Goal: Information Seeking & Learning: Find contact information

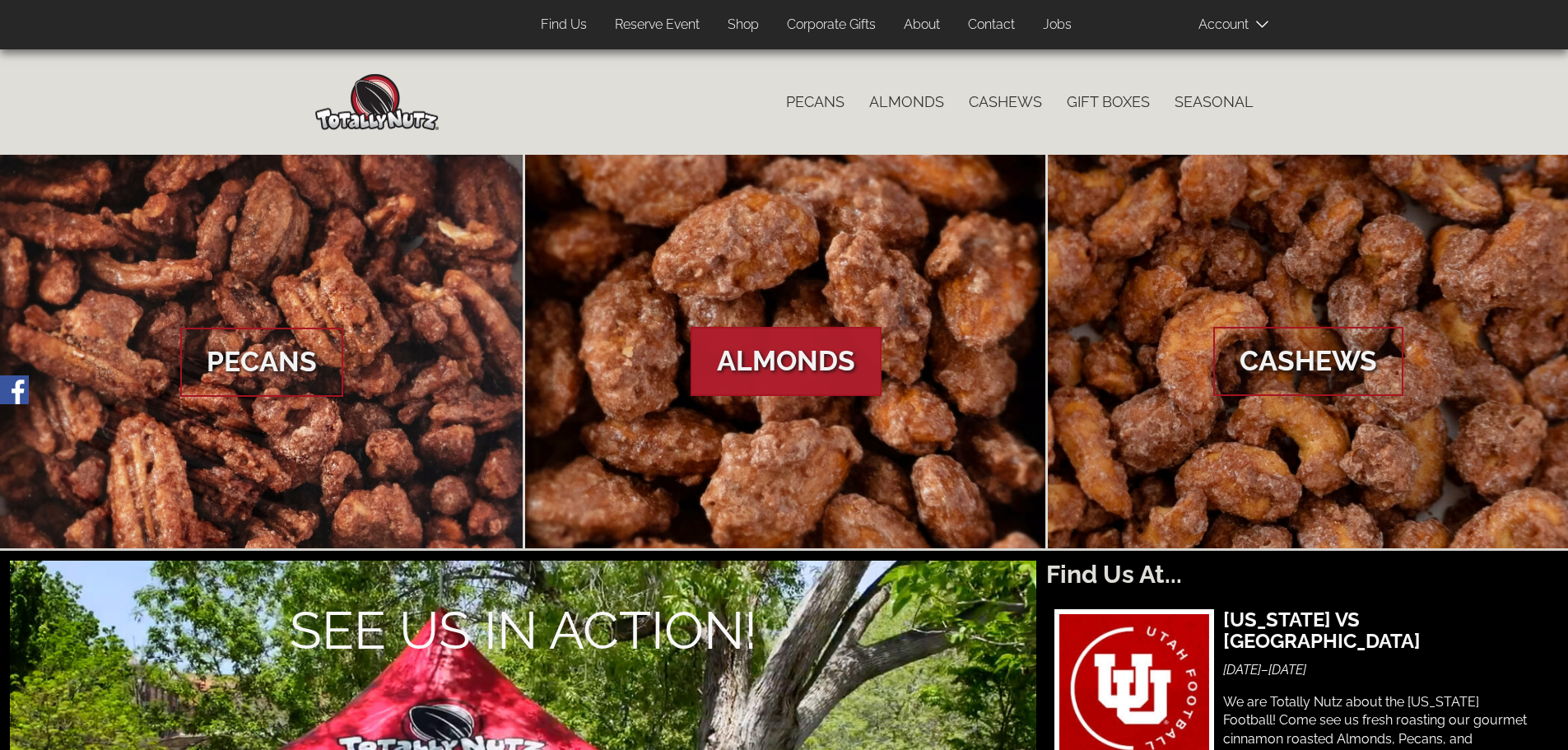
click at [824, 350] on span "Almonds" at bounding box center [786, 361] width 191 height 70
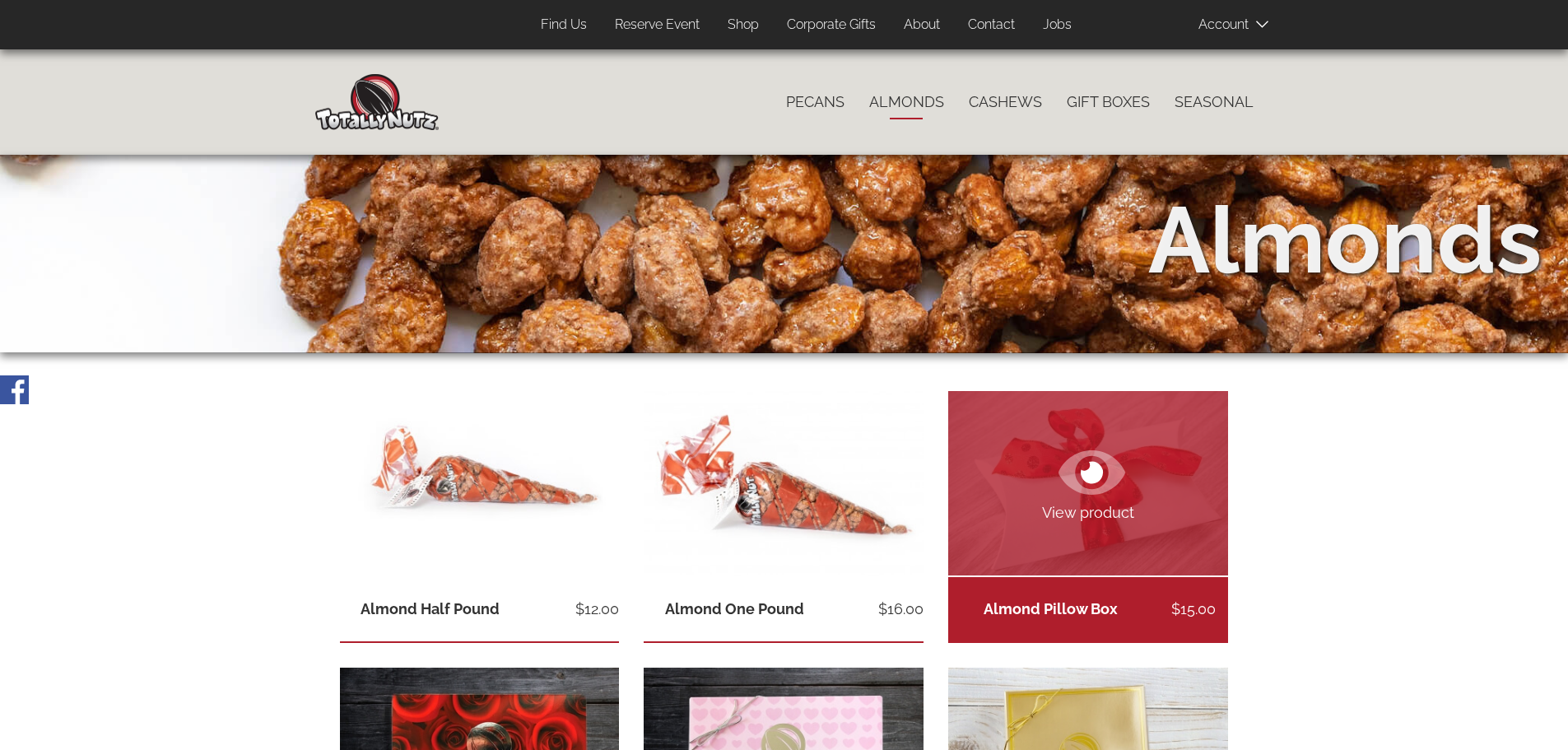
click at [1152, 486] on link "View product" at bounding box center [1089, 482] width 280 height 185
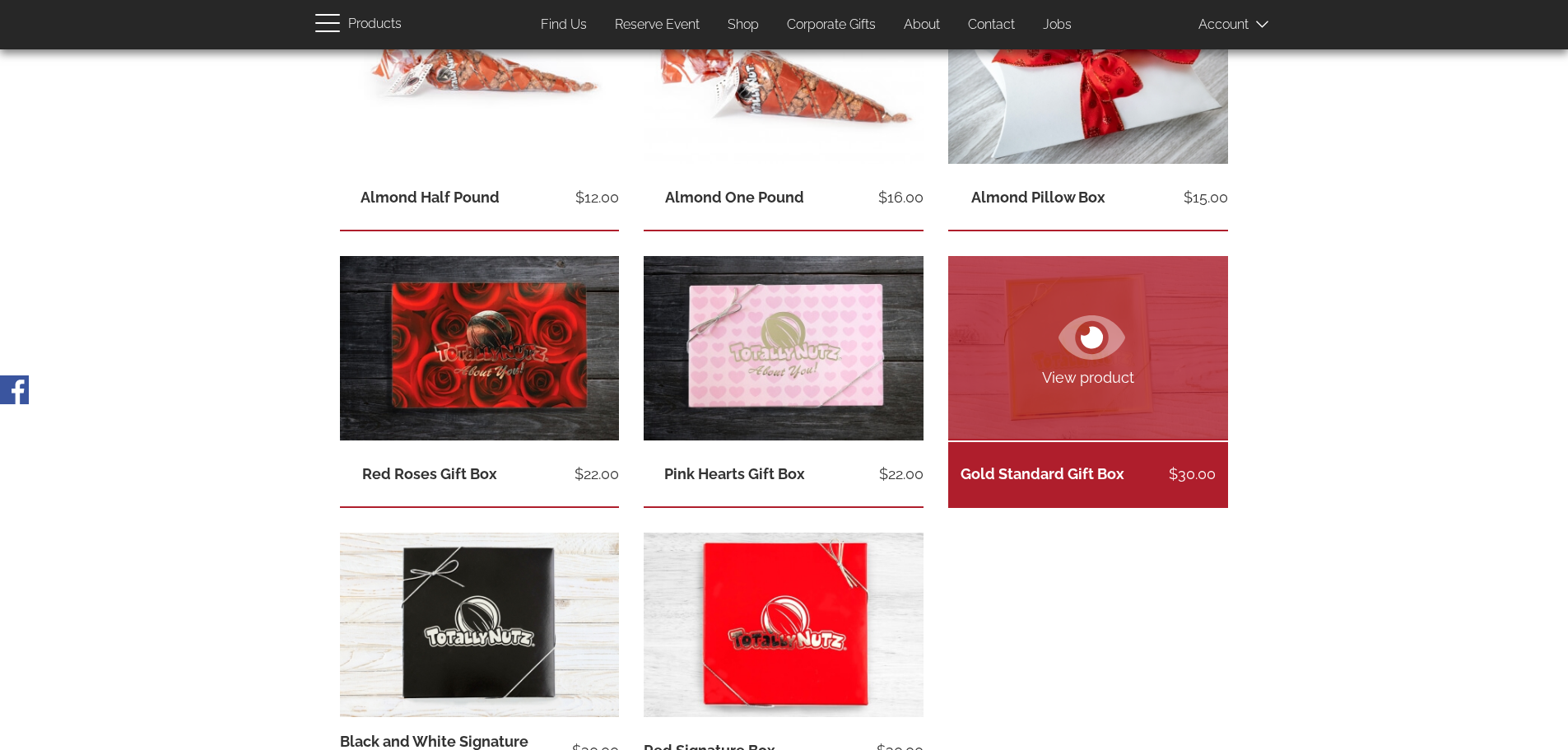
scroll to position [906, 0]
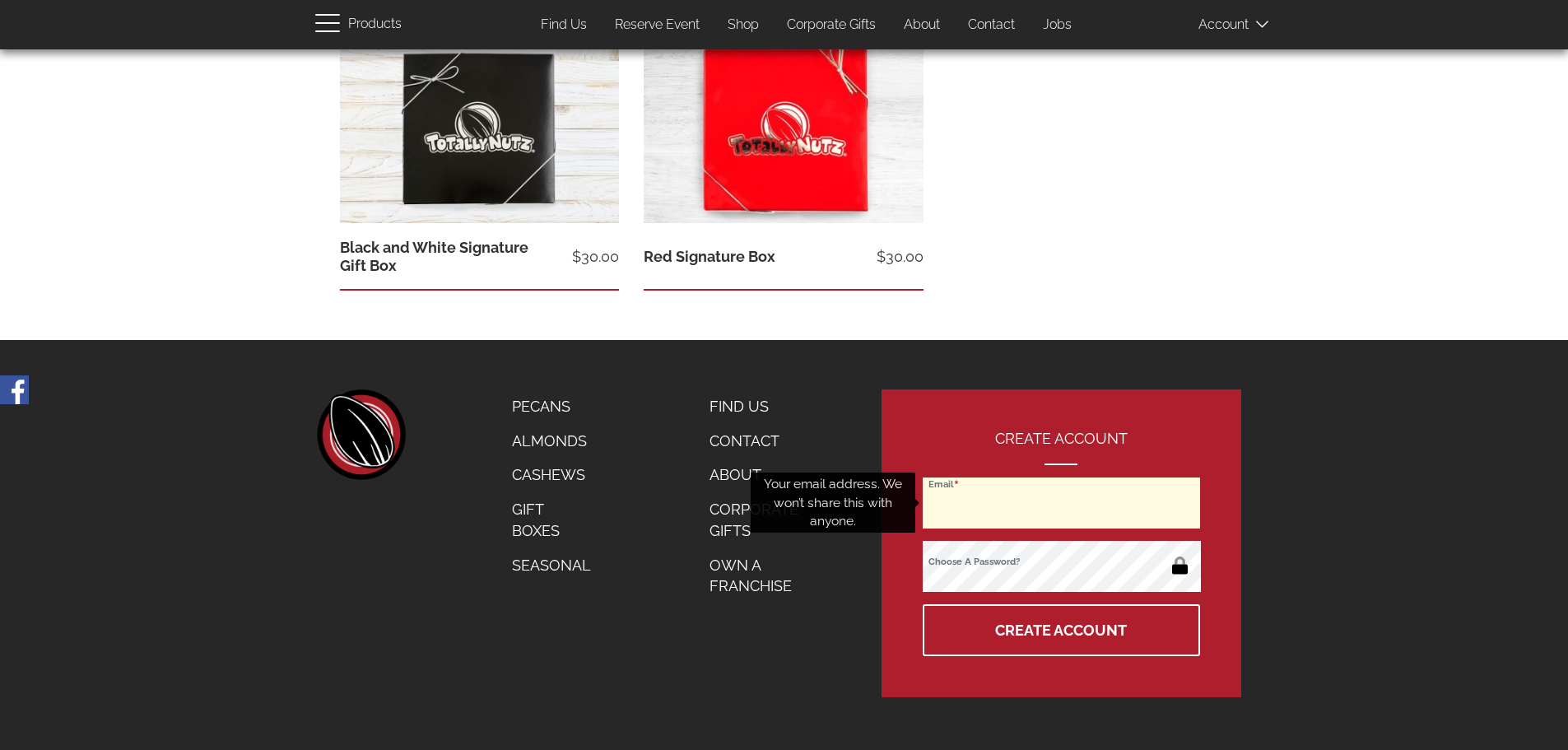
click at [968, 506] on input "Email" at bounding box center [1061, 503] width 276 height 51
type input "terinickel@aol.com"
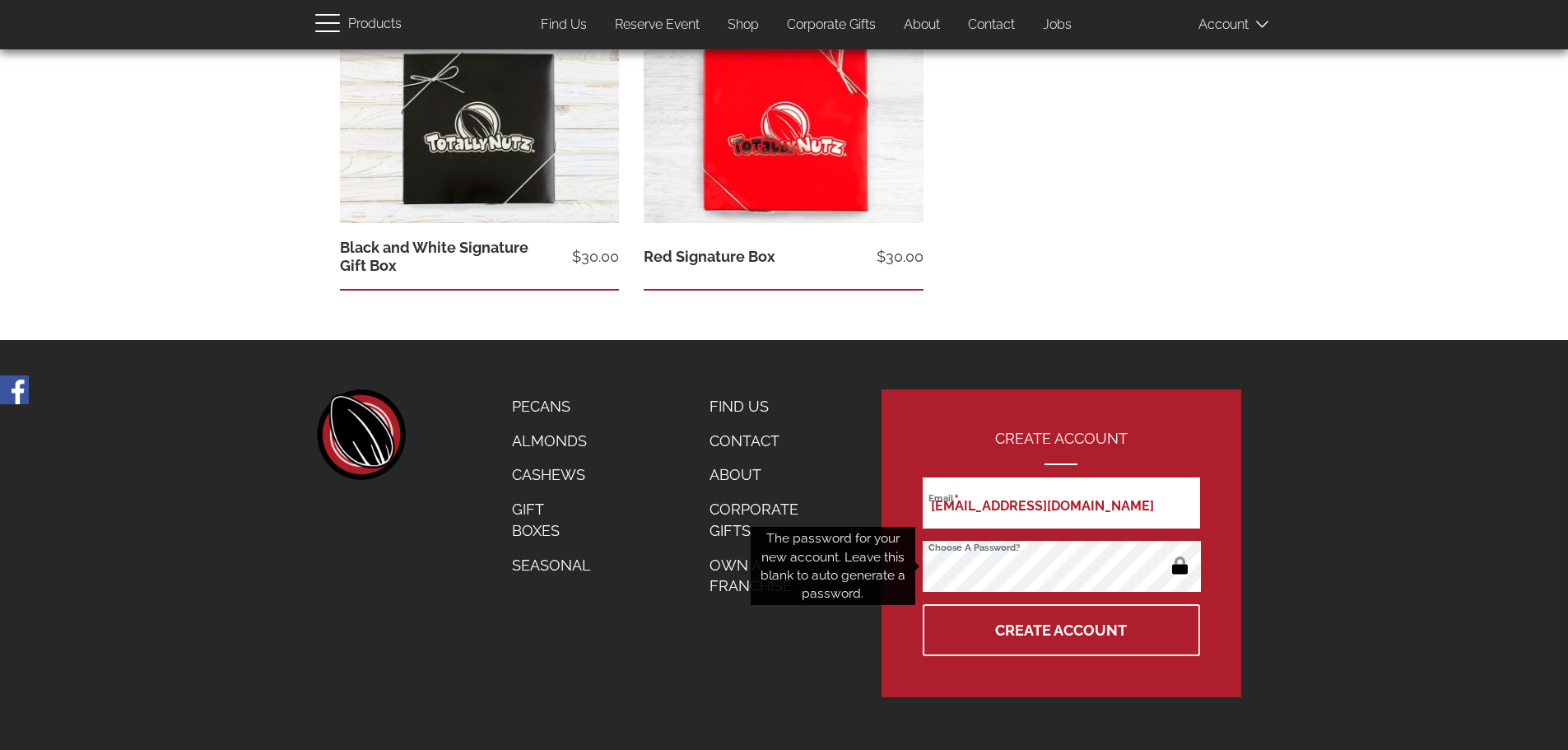
click at [923, 604] on button "Create Account" at bounding box center [1061, 630] width 276 height 52
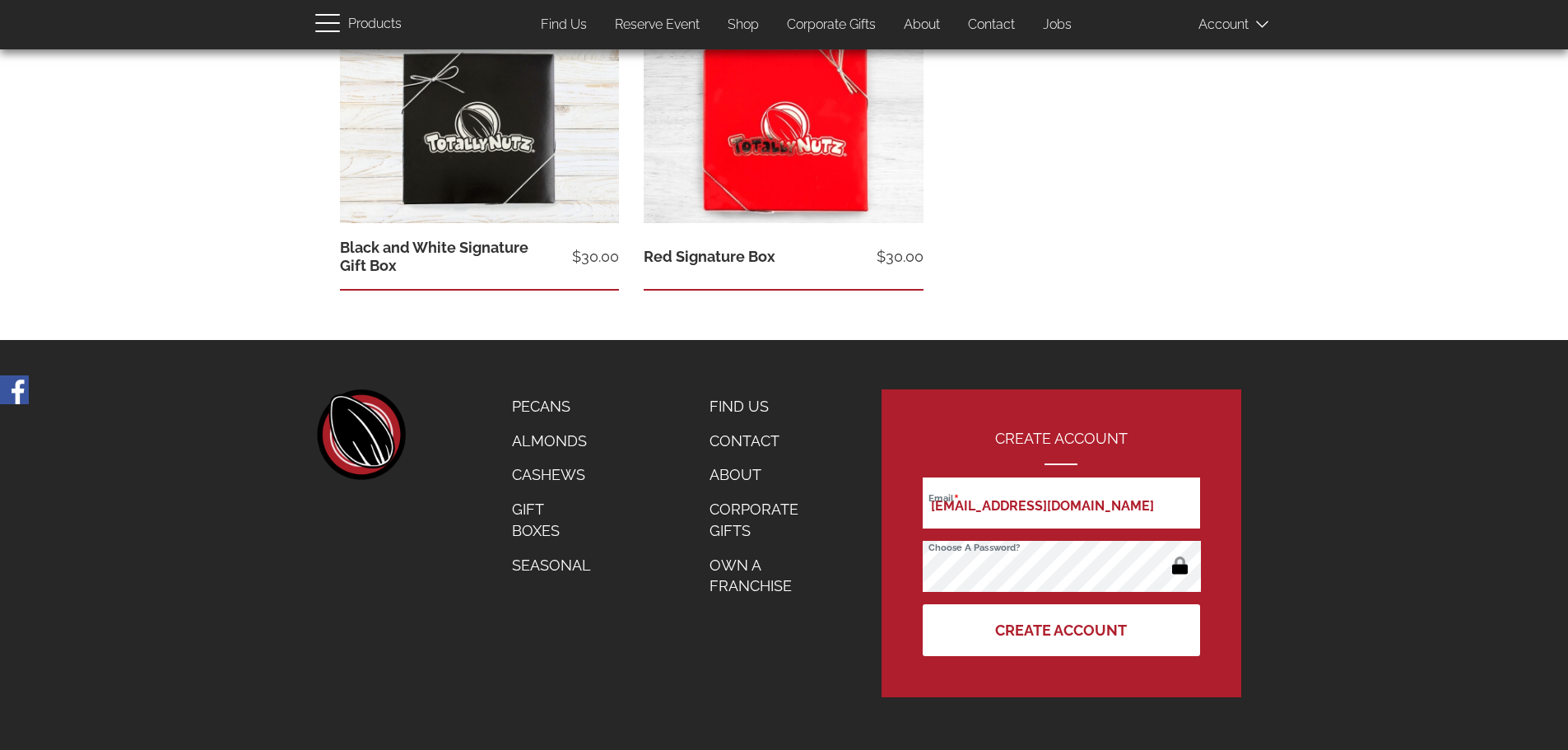
click at [1088, 622] on button "Create Account" at bounding box center [1061, 630] width 276 height 52
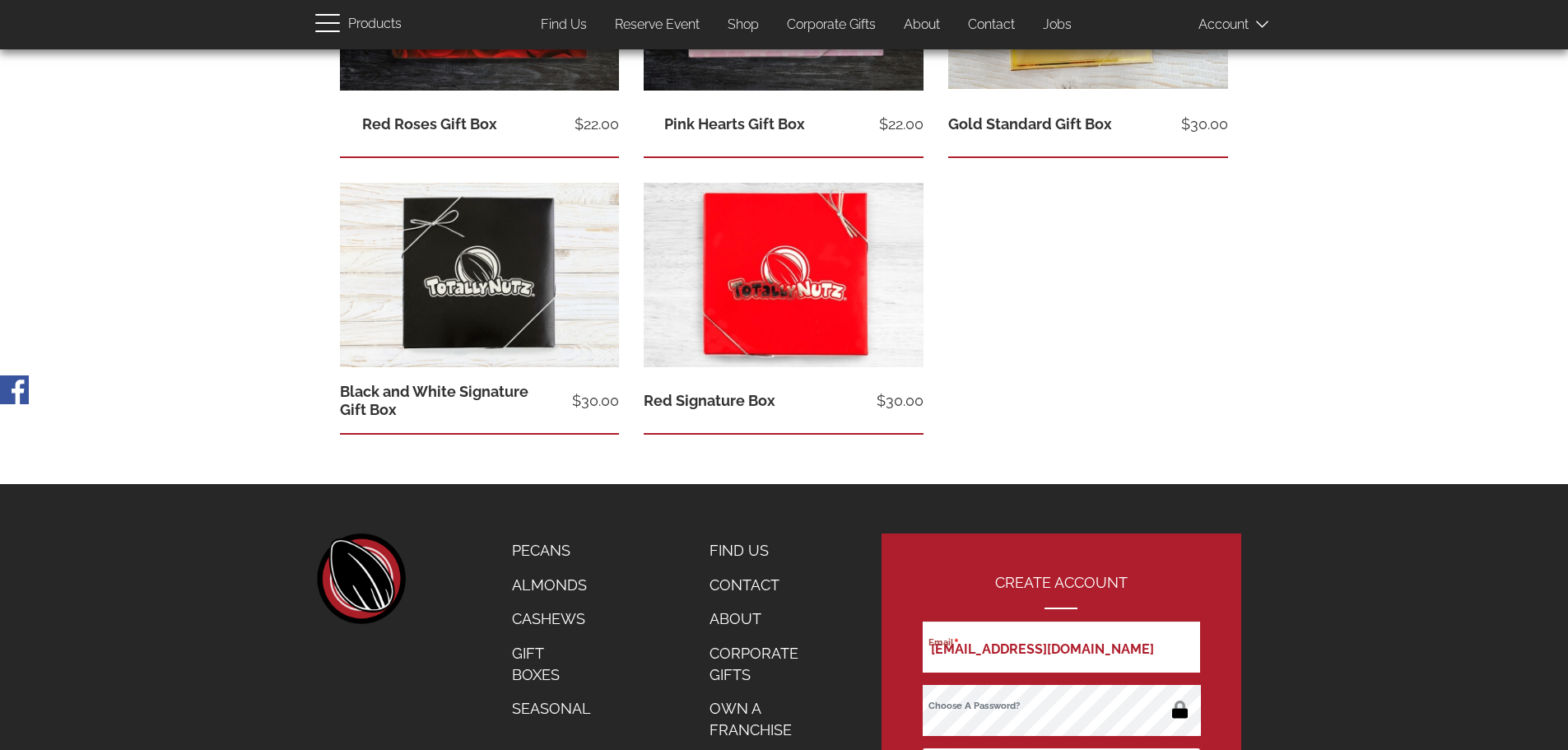
scroll to position [972, 0]
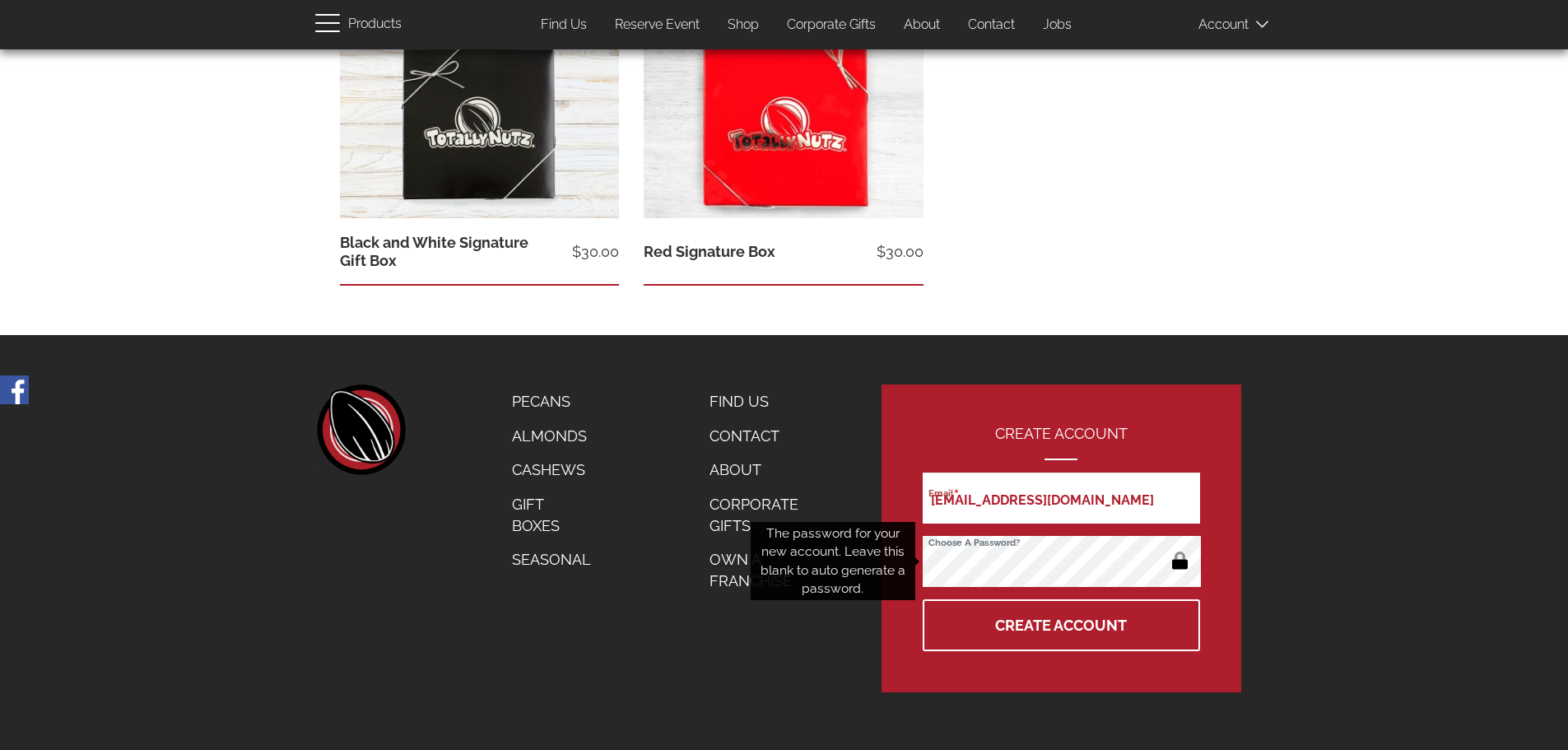
click at [1519, 467] on div "footer left home Catalog Pecans Almonds Cashews Gift Boxes Seasonal Footer menu…" at bounding box center [784, 538] width 1568 height 307
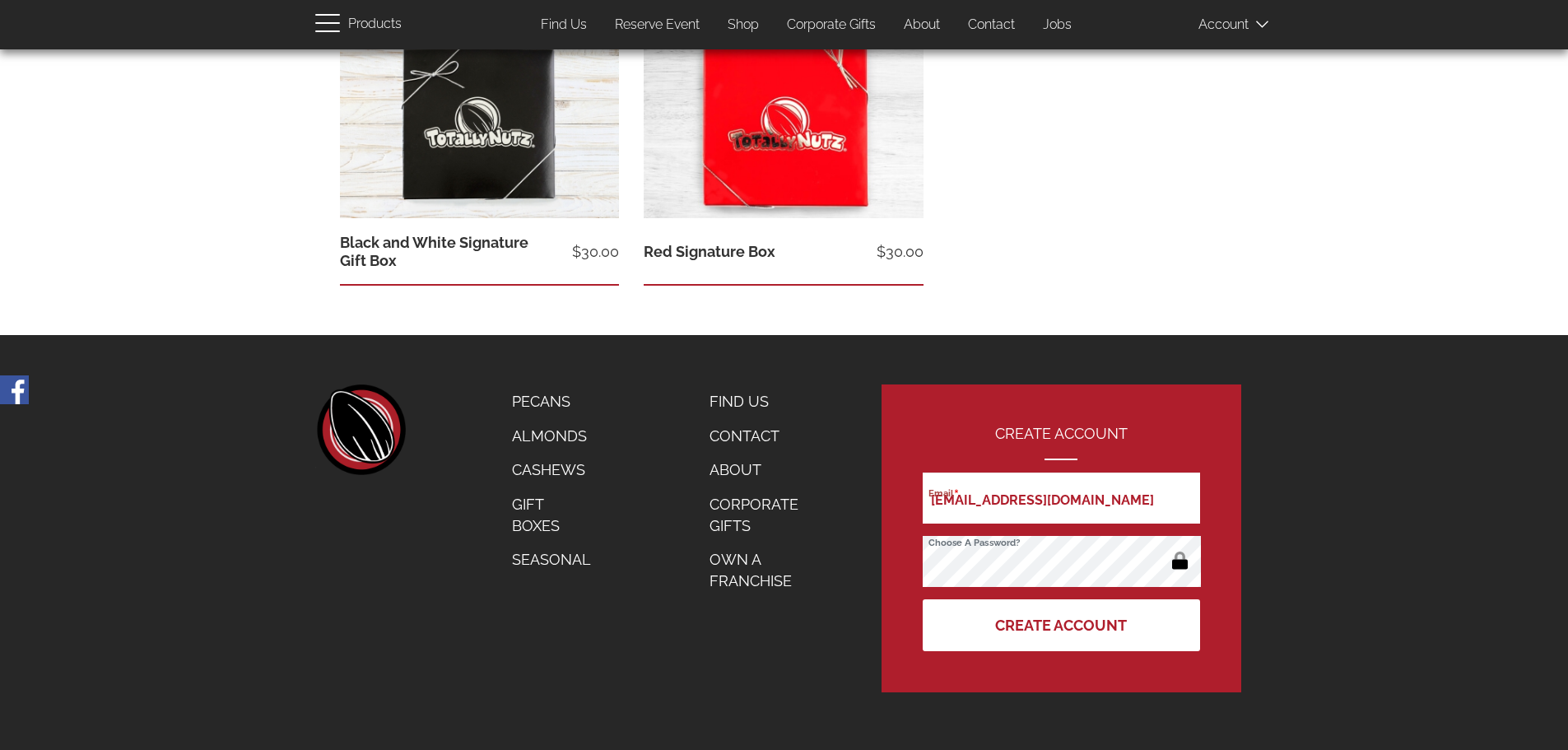
click at [1038, 617] on button "Create Account" at bounding box center [1061, 625] width 276 height 52
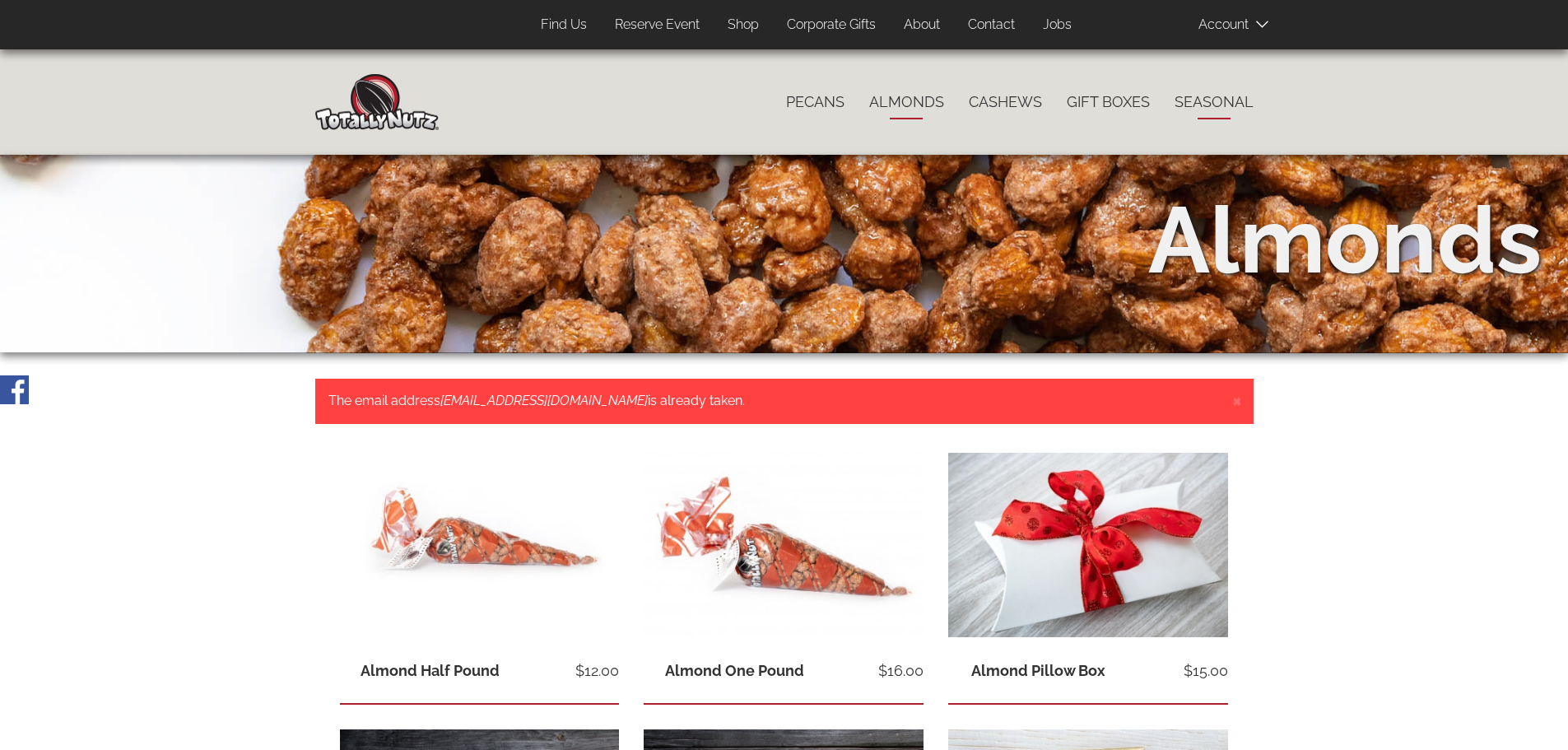
click at [1199, 97] on link "Seasonal" at bounding box center [1213, 102] width 103 height 35
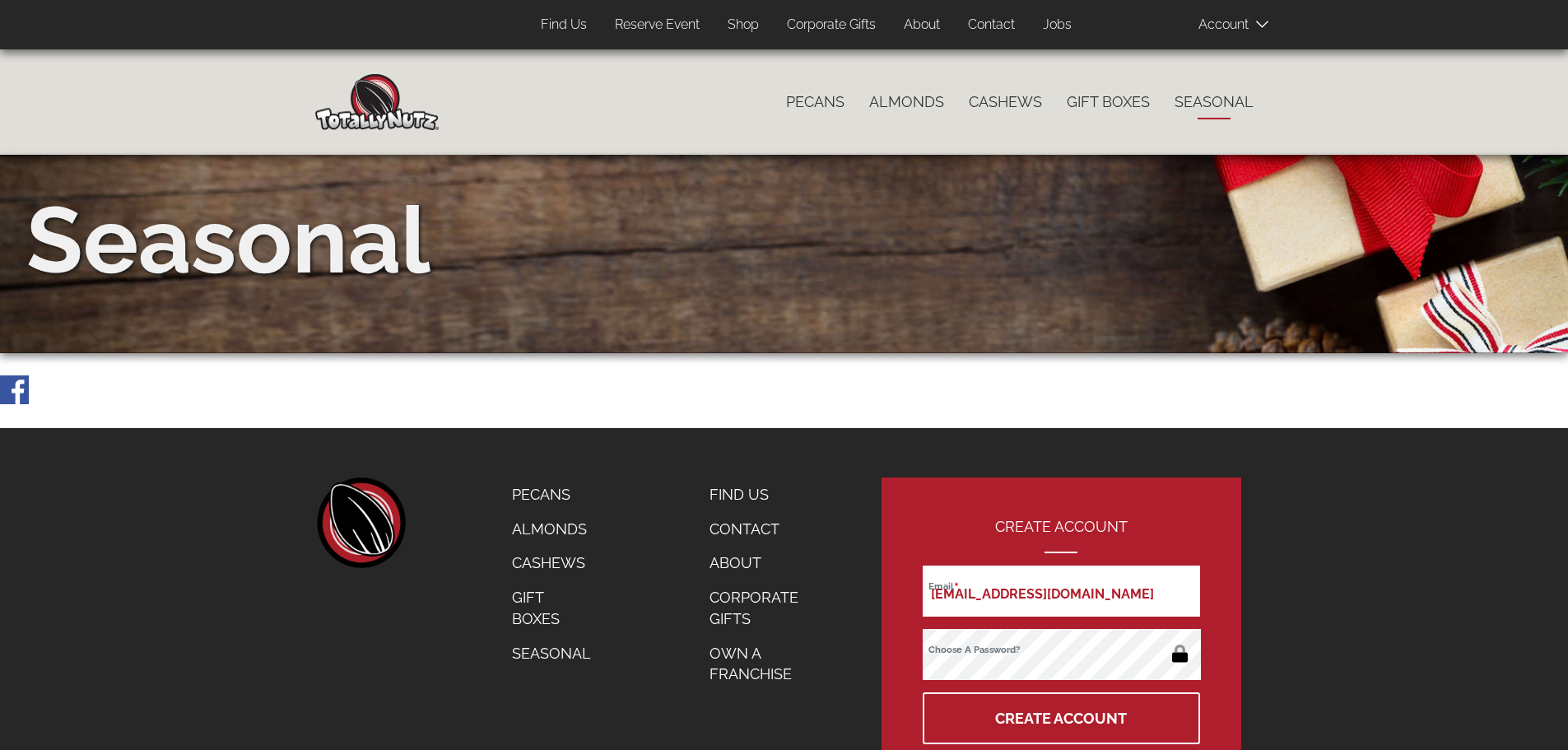
click at [558, 29] on link "Find Us" at bounding box center [564, 24] width 71 height 32
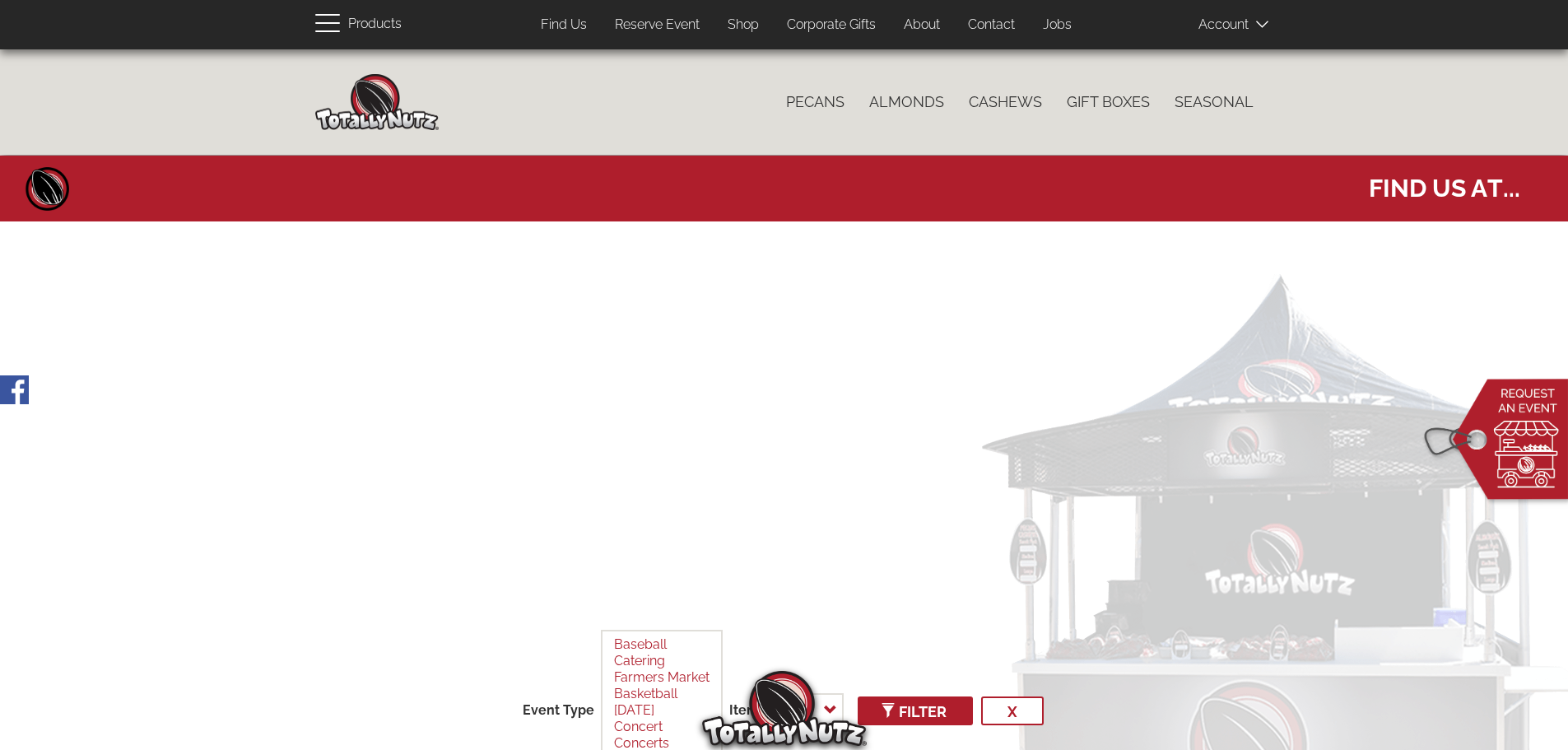
select select
type input "[EMAIL_ADDRESS][DOMAIN_NAME]"
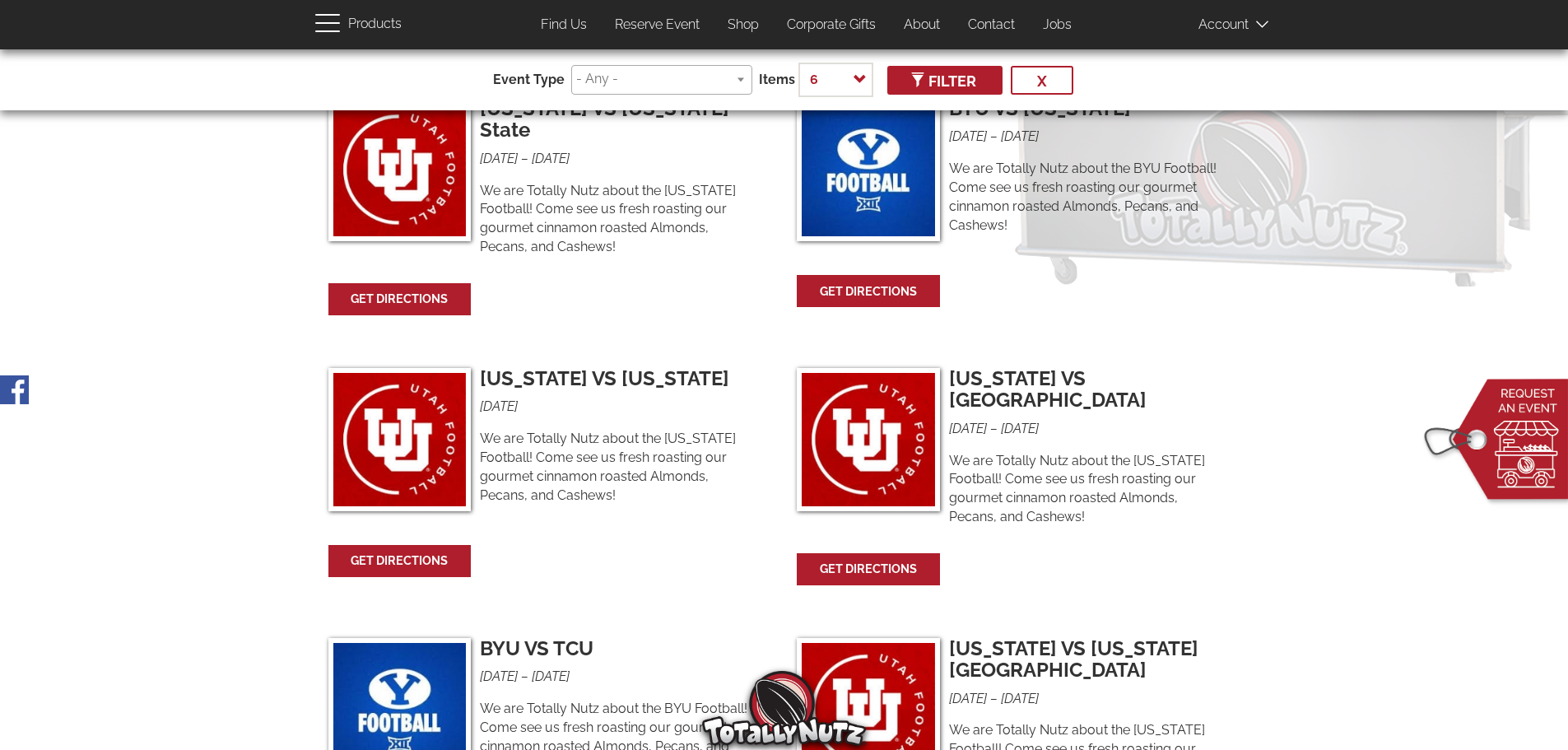
scroll to position [906, 0]
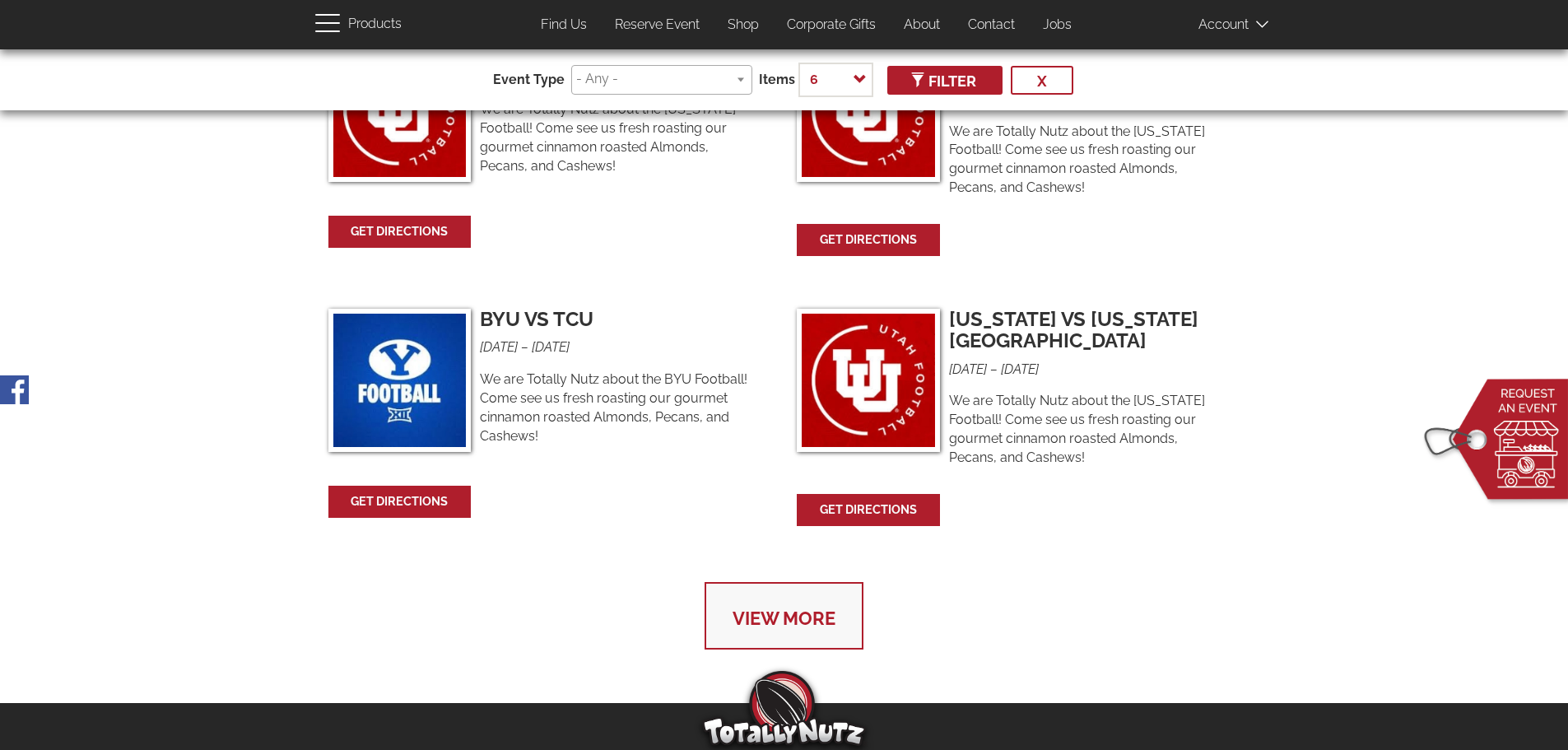
click at [835, 582] on link "View More" at bounding box center [784, 616] width 159 height 68
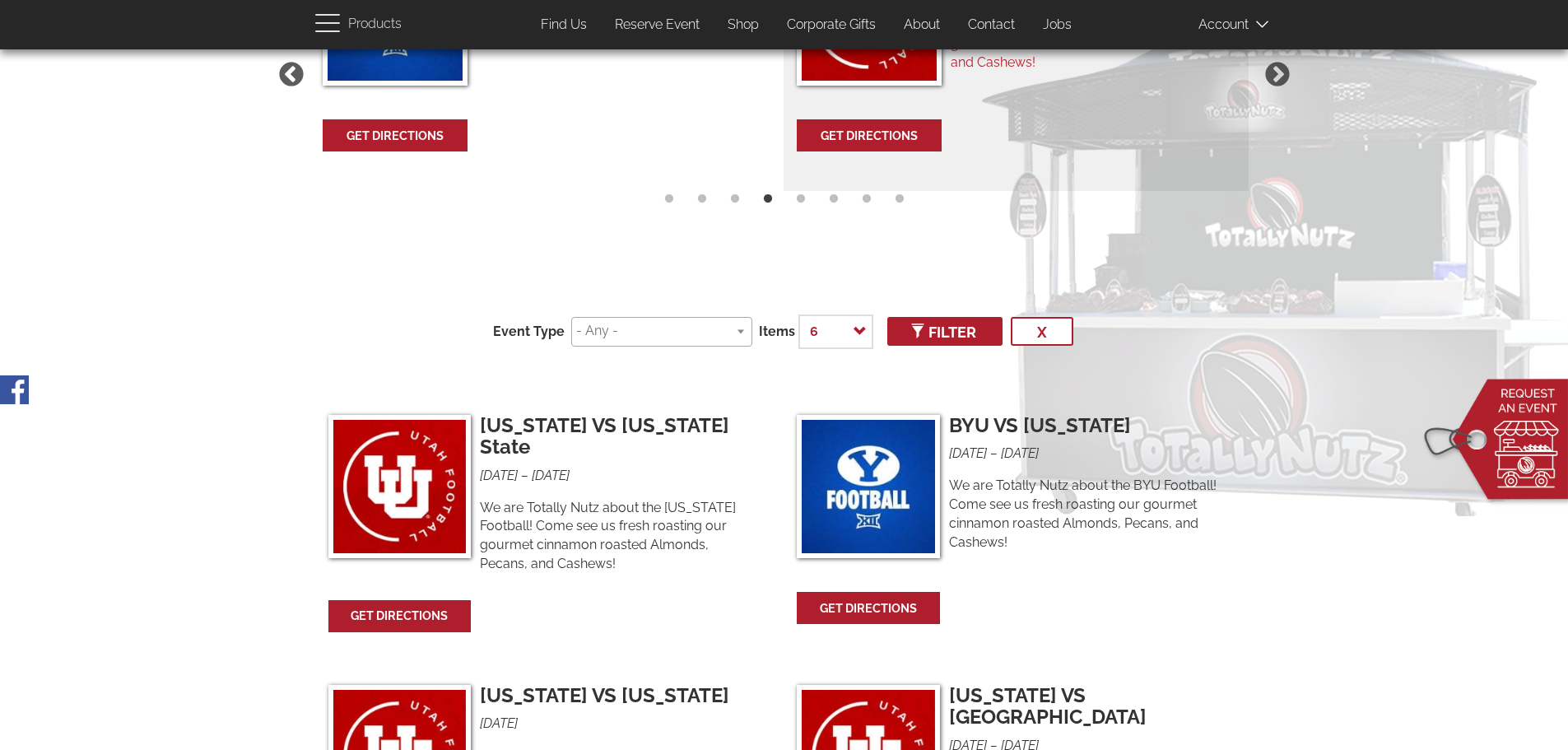
scroll to position [0, 0]
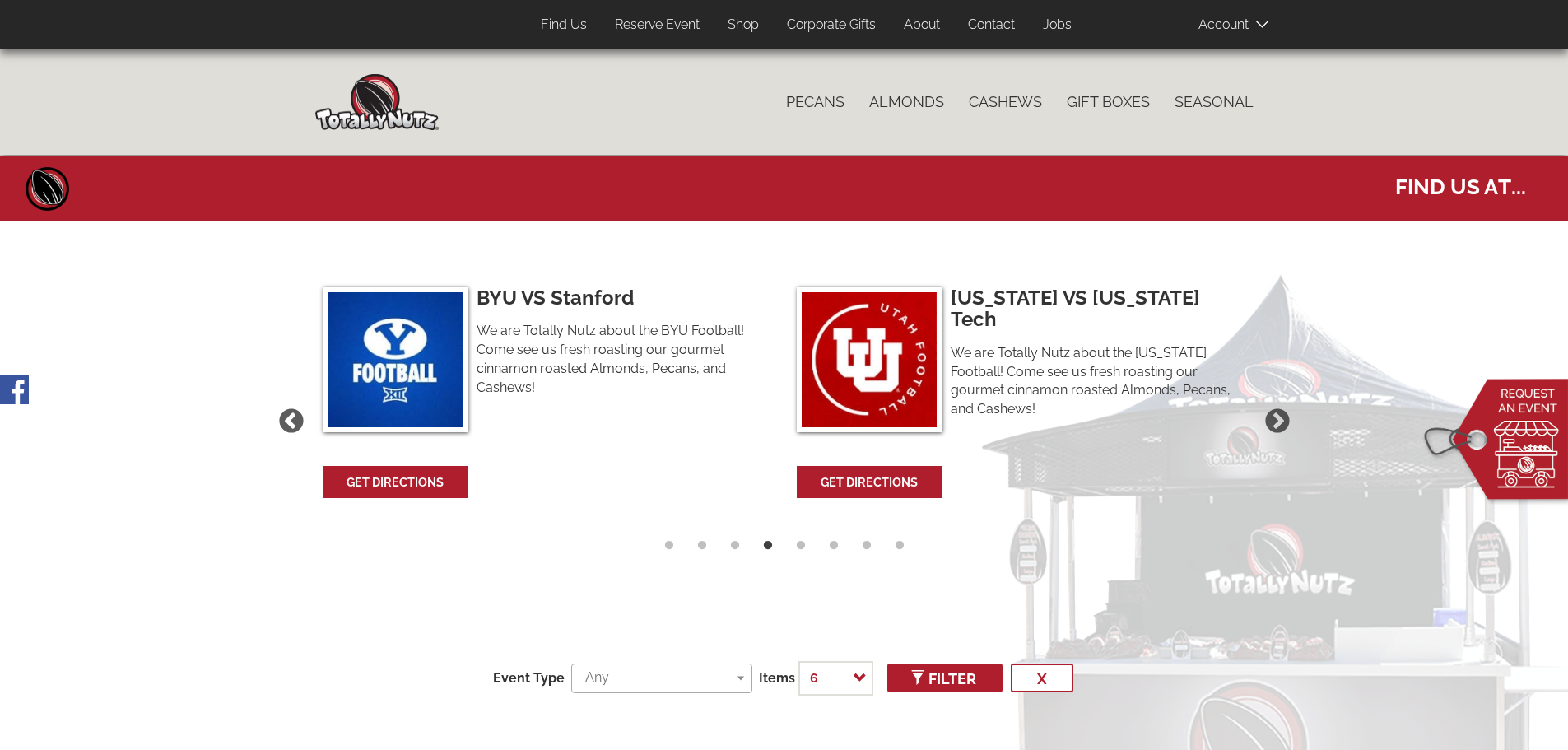
click at [1004, 28] on link "Contact" at bounding box center [992, 24] width 72 height 32
